Goal: Information Seeking & Learning: Learn about a topic

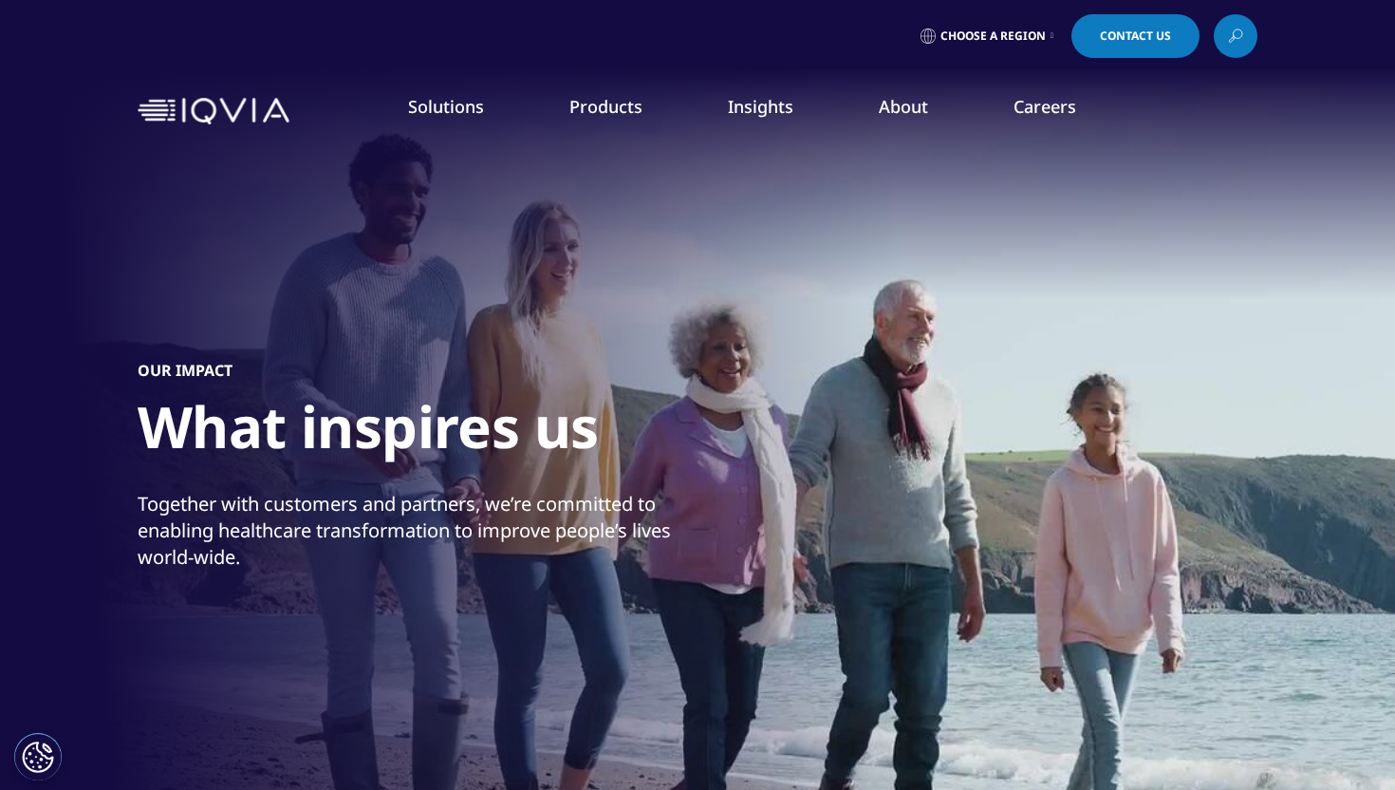
click at [389, 253] on link "Our Story" at bounding box center [541, 255] width 342 height 21
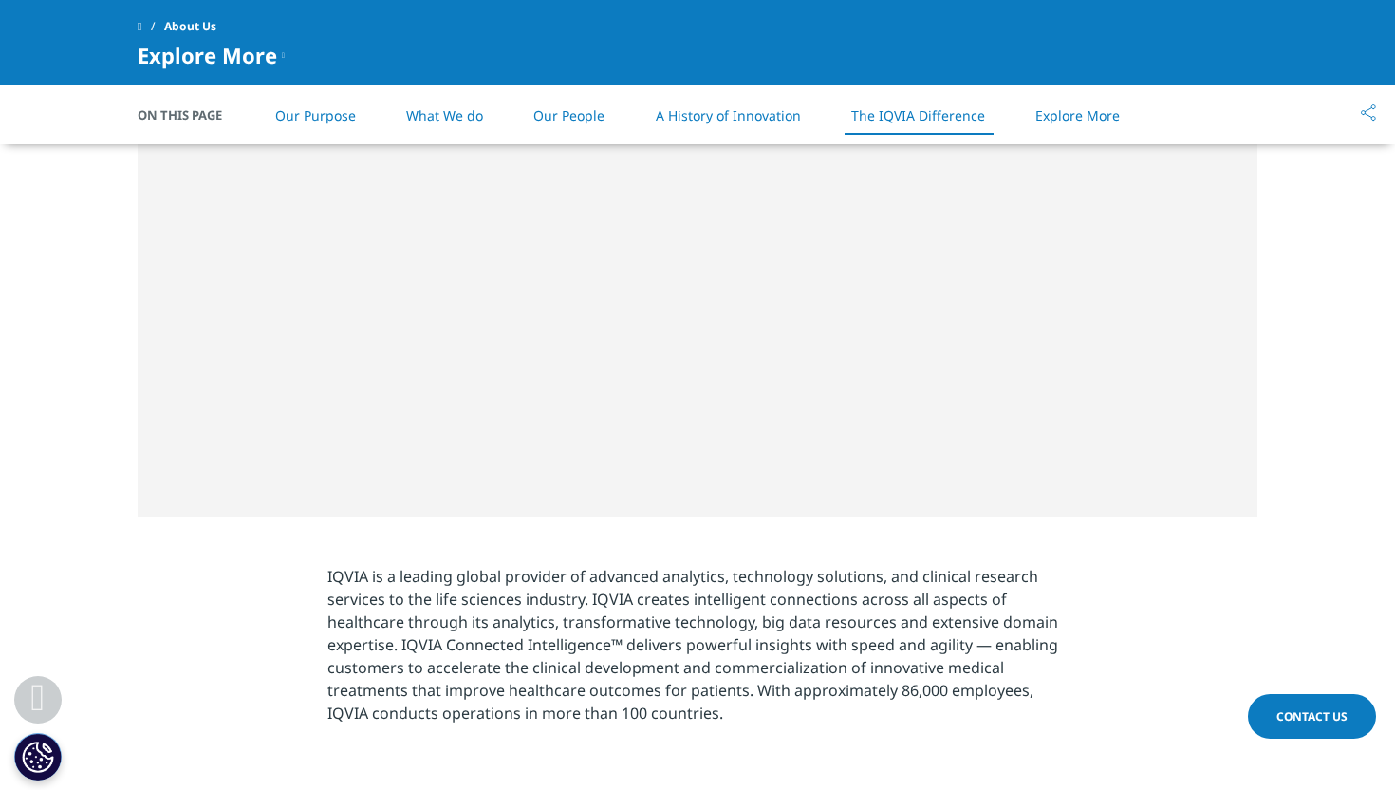
scroll to position [3498, 0]
